Goal: Find contact information

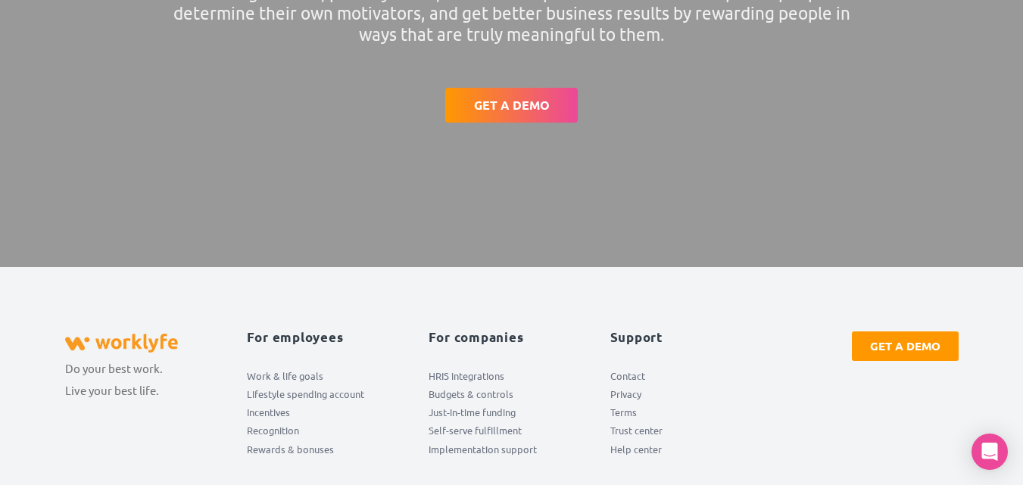
scroll to position [5977, 0]
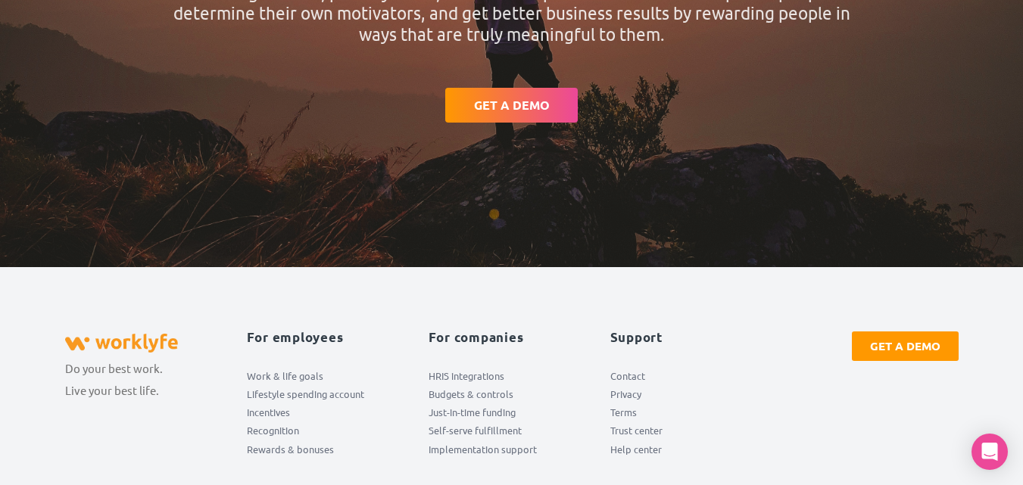
click at [610, 385] on span "Contact" at bounding box center [627, 376] width 35 height 18
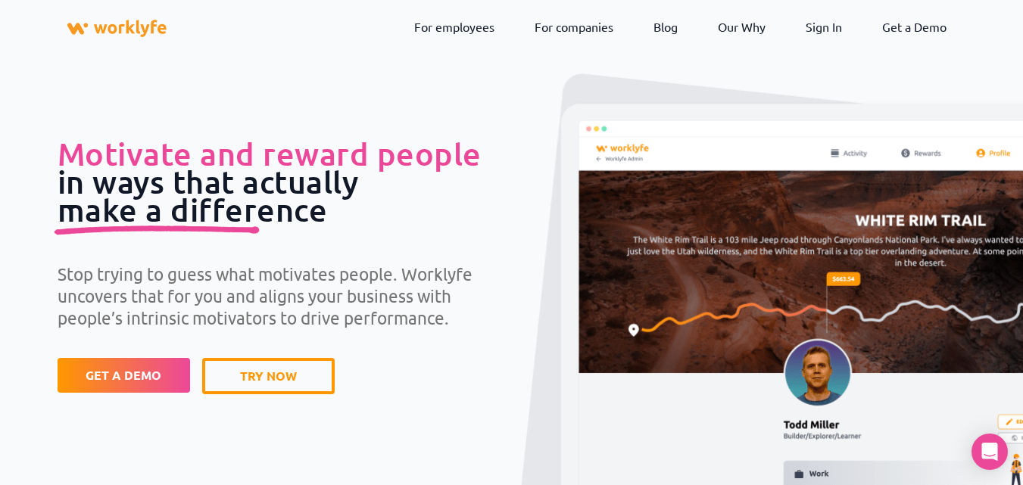
scroll to position [5977, 0]
